Goal: Register for event/course

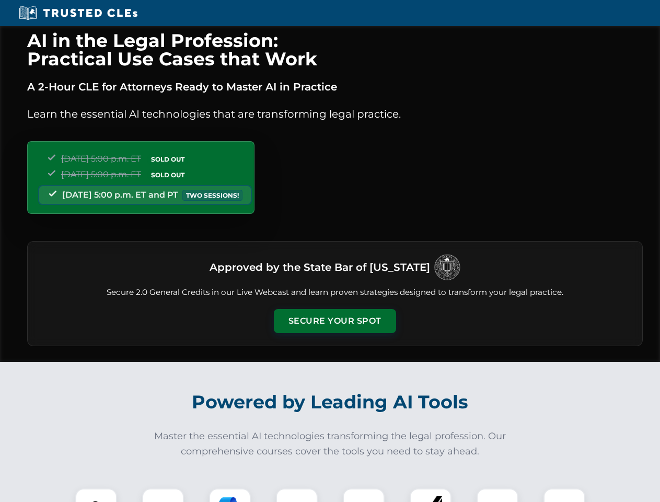
click at [335, 321] on button "Secure Your Spot" at bounding box center [335, 321] width 122 height 24
click at [96, 495] on img at bounding box center [96, 509] width 30 height 30
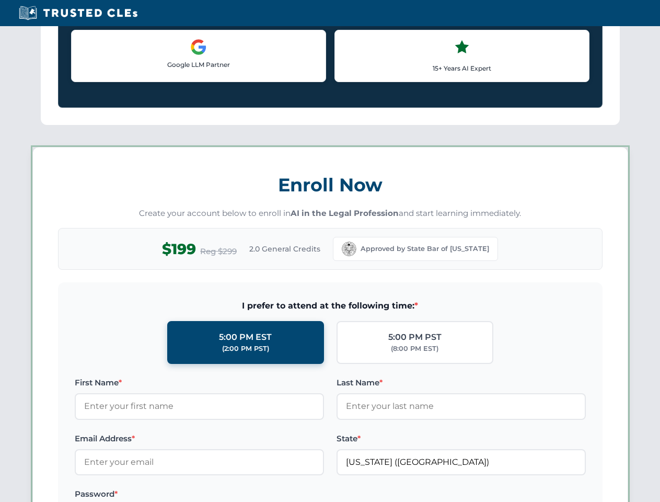
click at [230, 495] on label "Password *" at bounding box center [199, 494] width 249 height 13
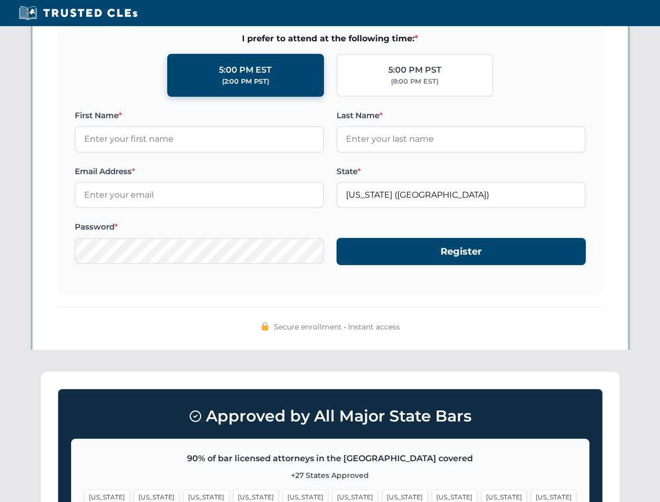
click at [481, 495] on span "[US_STATE]" at bounding box center [503, 496] width 45 height 15
